Goal: Task Accomplishment & Management: Use online tool/utility

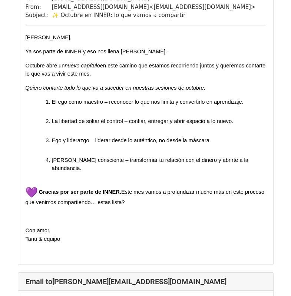
scroll to position [865, 0]
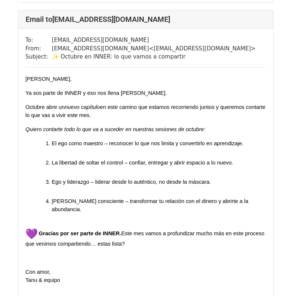
scroll to position [2605, 0]
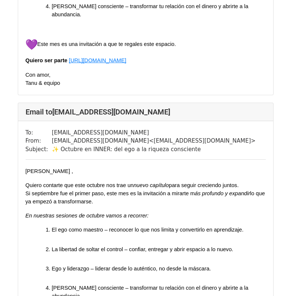
scroll to position [2941, 0]
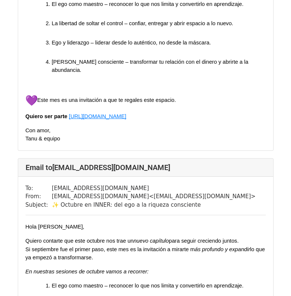
scroll to position [12840, 0]
